Goal: Information Seeking & Learning: Learn about a topic

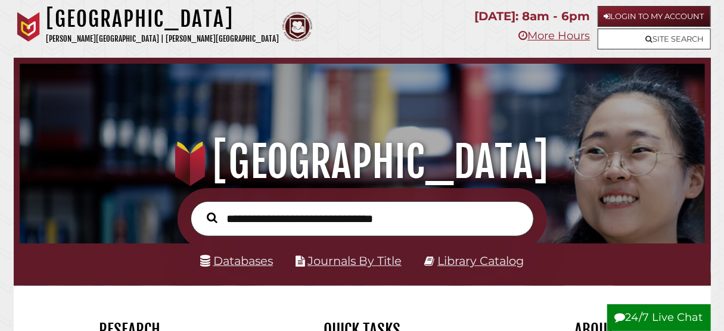
scroll to position [226, 679]
click at [607, 18] on link "Login to My Account" at bounding box center [653, 16] width 113 height 21
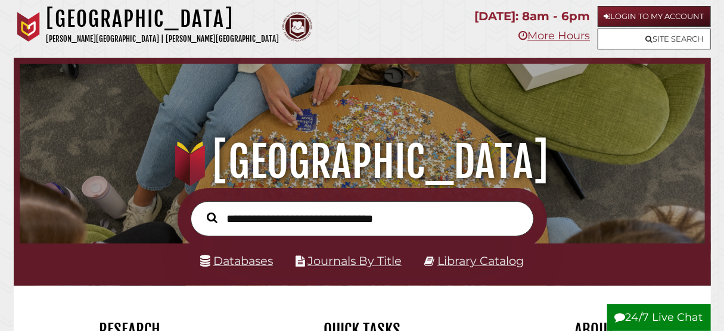
scroll to position [226, 679]
click at [329, 222] on input "text" at bounding box center [362, 218] width 343 height 35
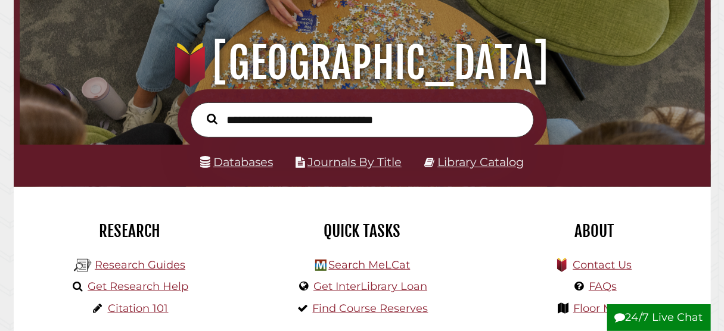
scroll to position [111, 0]
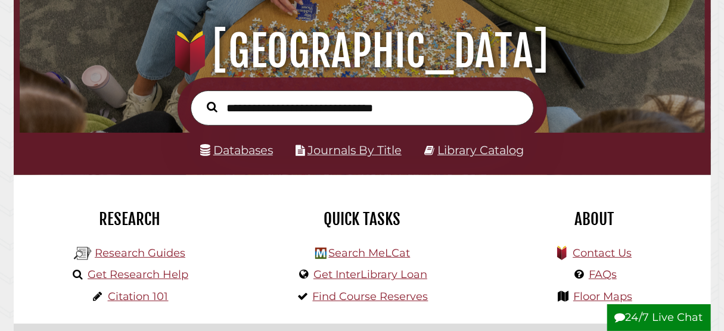
type input "*"
type input "**********"
click at [201, 99] on button "Search" at bounding box center [212, 107] width 23 height 17
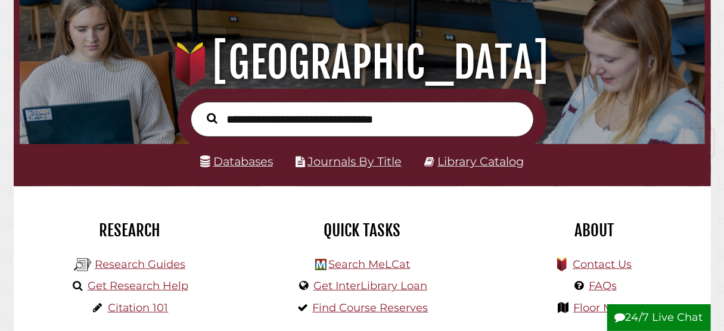
scroll to position [222, 0]
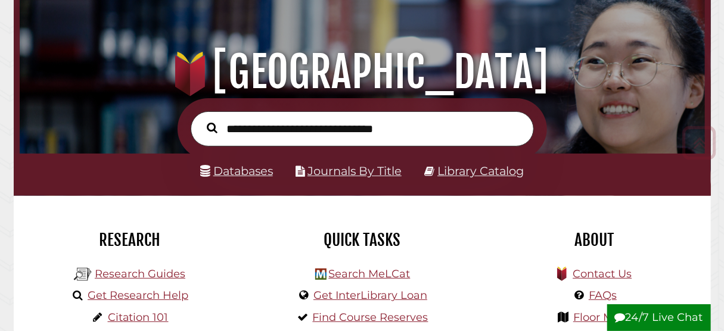
scroll to position [201, 0]
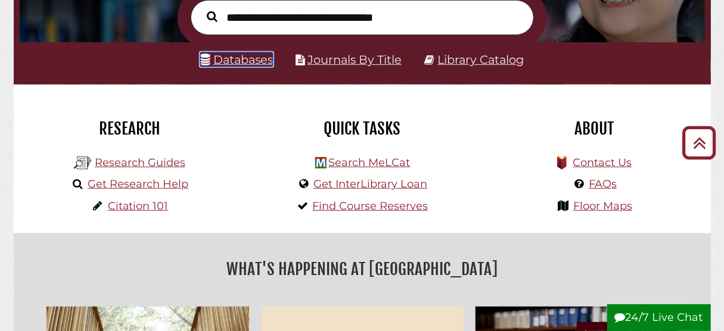
click at [233, 58] on link "Databases" at bounding box center [236, 59] width 73 height 14
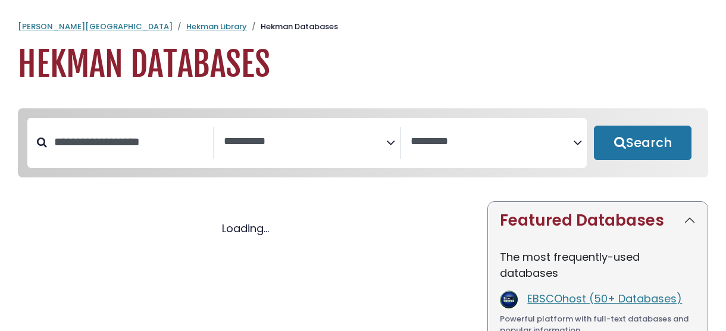
select select "Database Subject Filter"
select select "Database Vendors Filter"
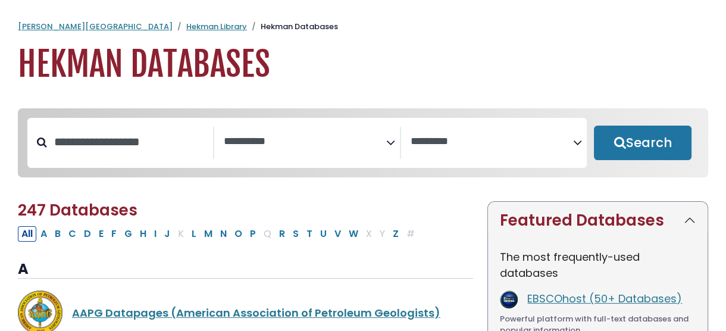
select select "Database Subject Filter"
select select "Database Vendors Filter"
click at [120, 137] on input "Search database by title or keyword" at bounding box center [130, 142] width 166 height 20
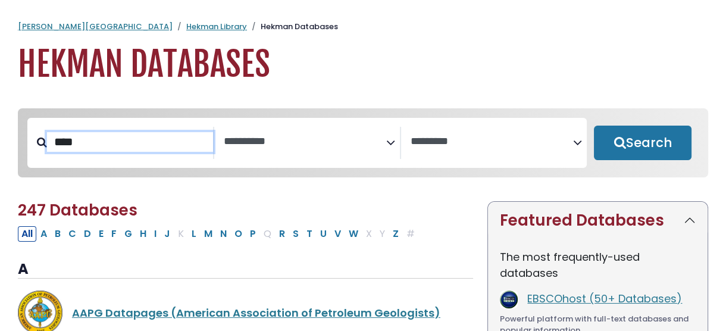
type input "****"
click at [594, 126] on button "Search" at bounding box center [643, 143] width 98 height 35
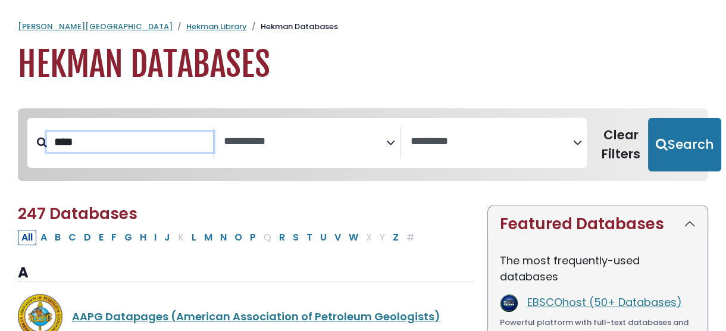
select select "Database Subject Filter"
select select "Database Vendors Filter"
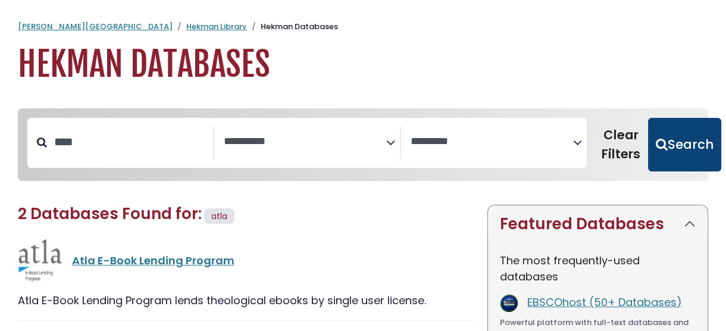
click at [675, 145] on button "Search" at bounding box center [684, 145] width 73 height 54
select select "Database Subject Filter"
select select "Database Vendors Filter"
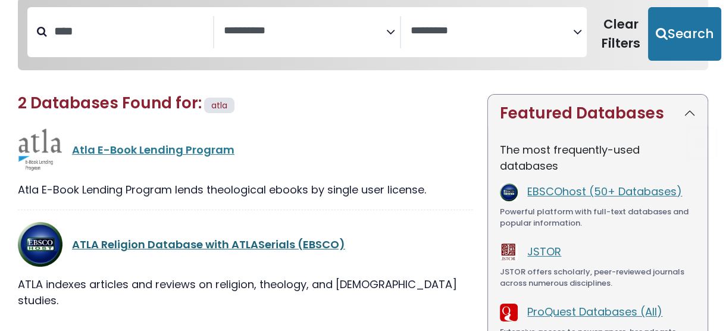
scroll to position [222, 0]
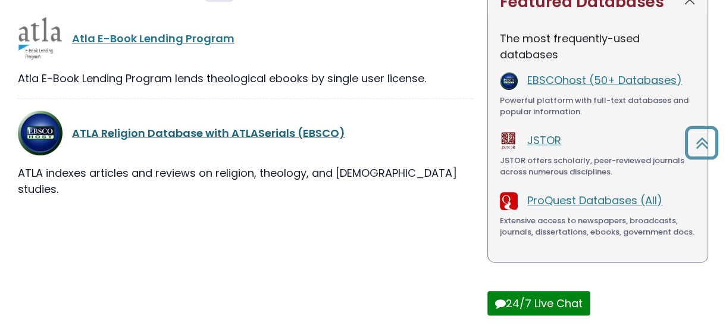
click at [229, 138] on link "ATLA Religion Database with ATLASerials (EBSCO)" at bounding box center [208, 133] width 273 height 15
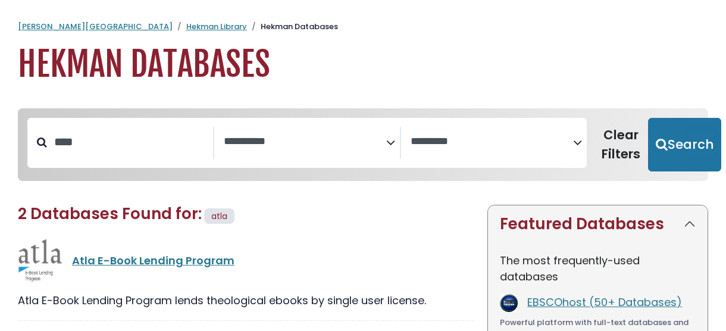
select select "Database Subject Filter"
select select "Database Vendors Filter"
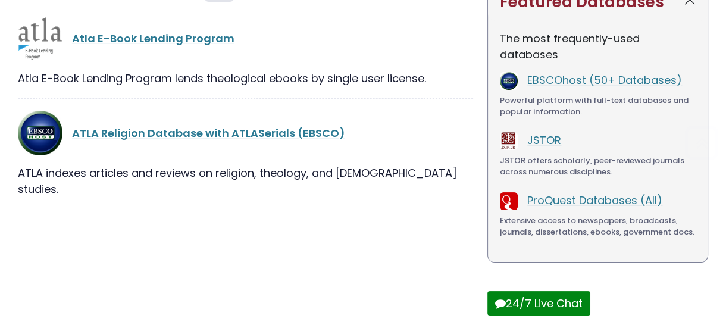
scroll to position [222, 0]
click at [647, 81] on link "EBSCOhost (50+ Databases)" at bounding box center [605, 80] width 155 height 15
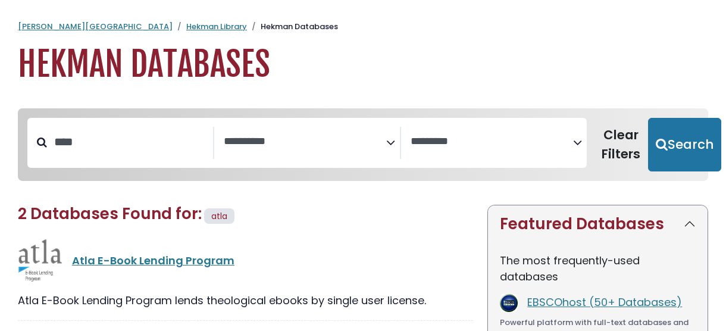
select select "Database Subject Filter"
select select "Database Vendors Filter"
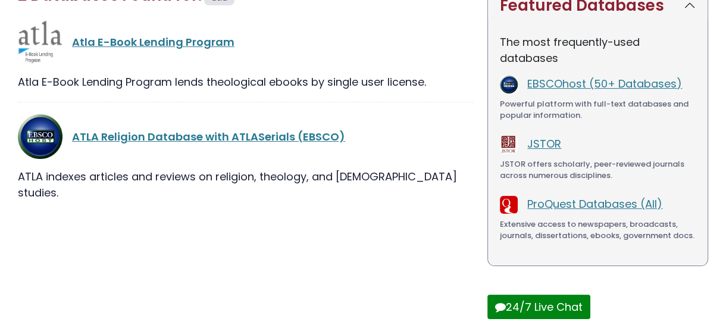
scroll to position [222, 0]
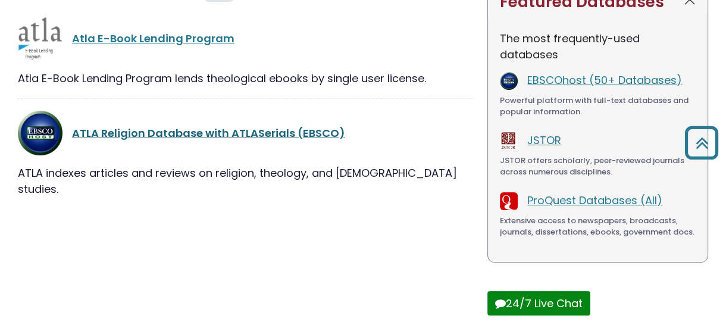
click at [101, 134] on link "ATLA Religion Database with ATLASerials (EBSCO)" at bounding box center [208, 133] width 273 height 15
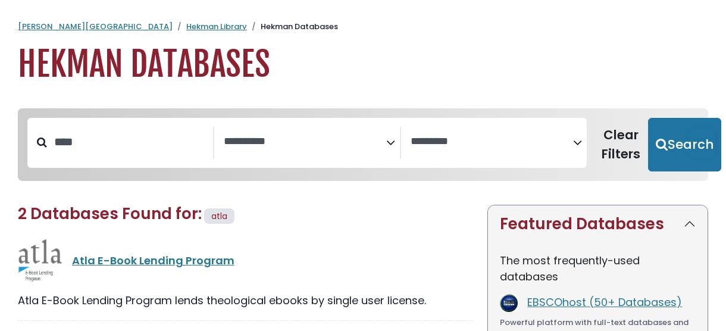
select select "Database Subject Filter"
select select "Database Vendors Filter"
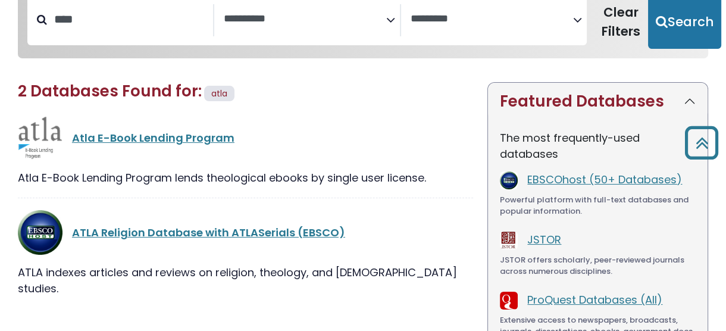
scroll to position [111, 0]
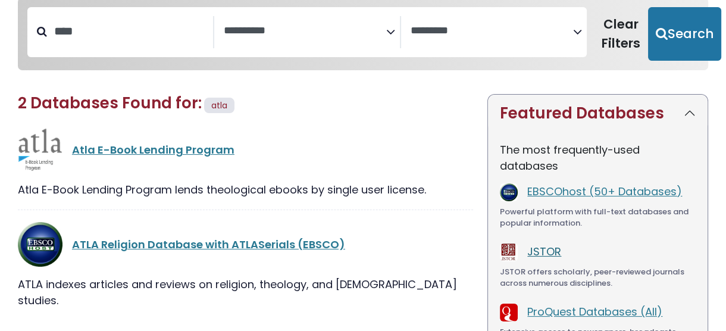
click at [556, 258] on link "JSTOR" at bounding box center [545, 251] width 34 height 15
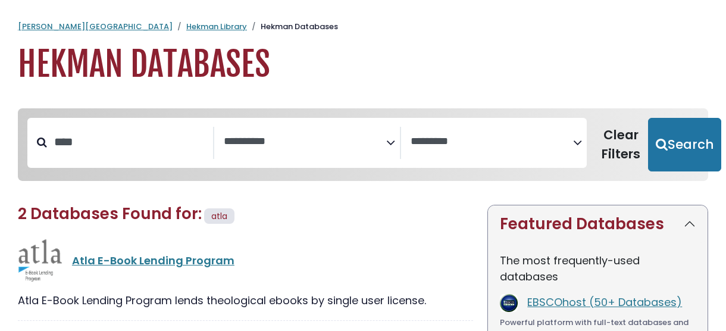
select select "Database Subject Filter"
select select "Database Vendors Filter"
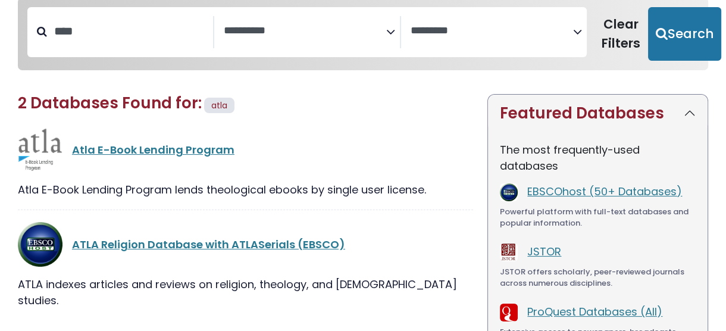
scroll to position [222, 0]
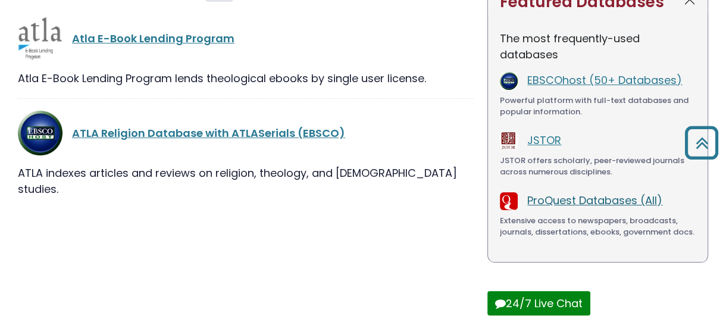
click at [610, 198] on link "ProQuest Databases (All)" at bounding box center [595, 200] width 135 height 15
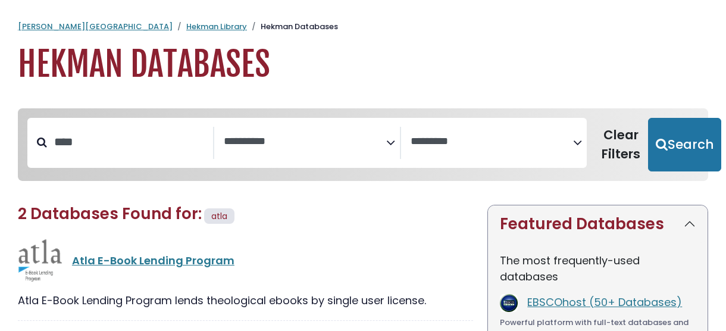
select select "Database Subject Filter"
select select "Database Vendors Filter"
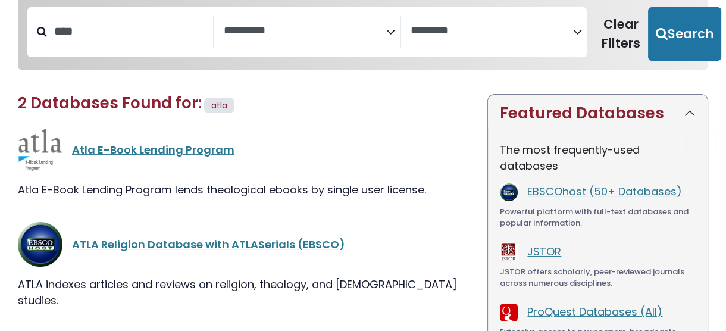
scroll to position [222, 0]
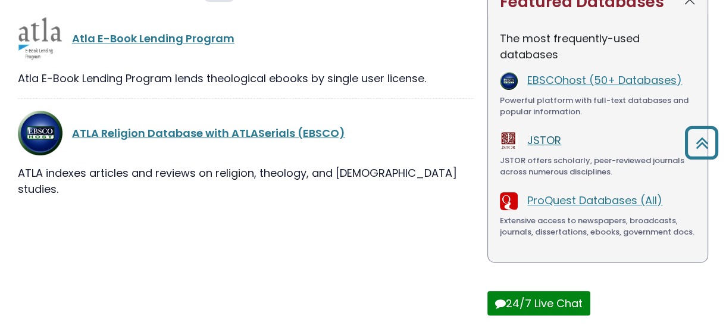
click at [555, 145] on link "JSTOR" at bounding box center [545, 140] width 34 height 15
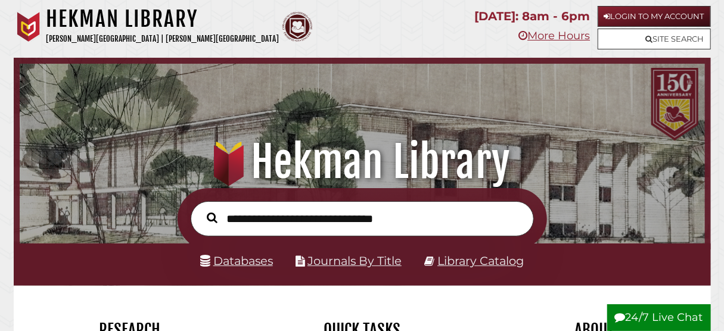
scroll to position [226, 679]
click at [322, 222] on input "text" at bounding box center [362, 218] width 343 height 35
type input "**********"
click at [201, 210] on button "Search" at bounding box center [212, 218] width 23 height 17
